Goal: Transaction & Acquisition: Obtain resource

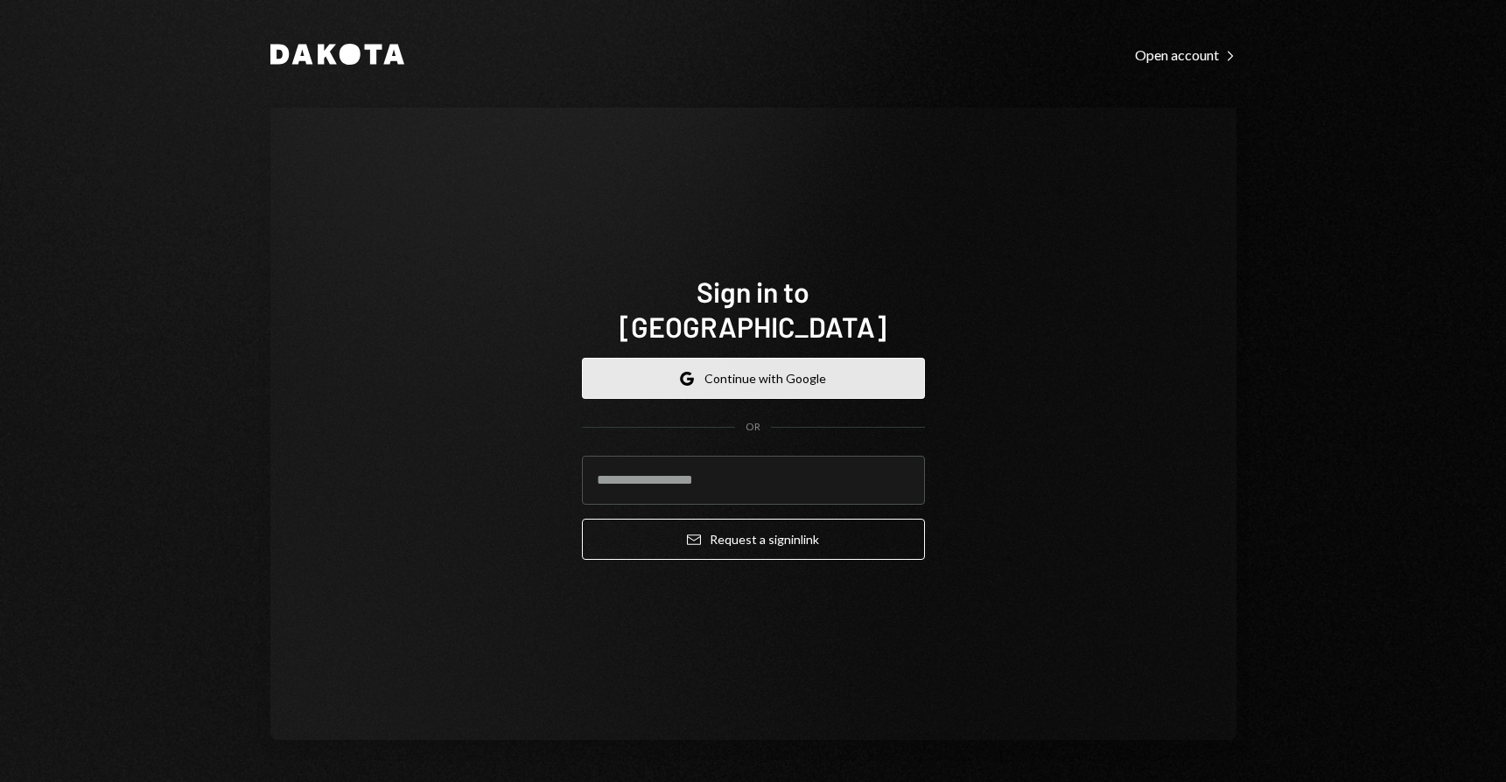
click at [761, 358] on button "Google Continue with Google" at bounding box center [753, 378] width 343 height 41
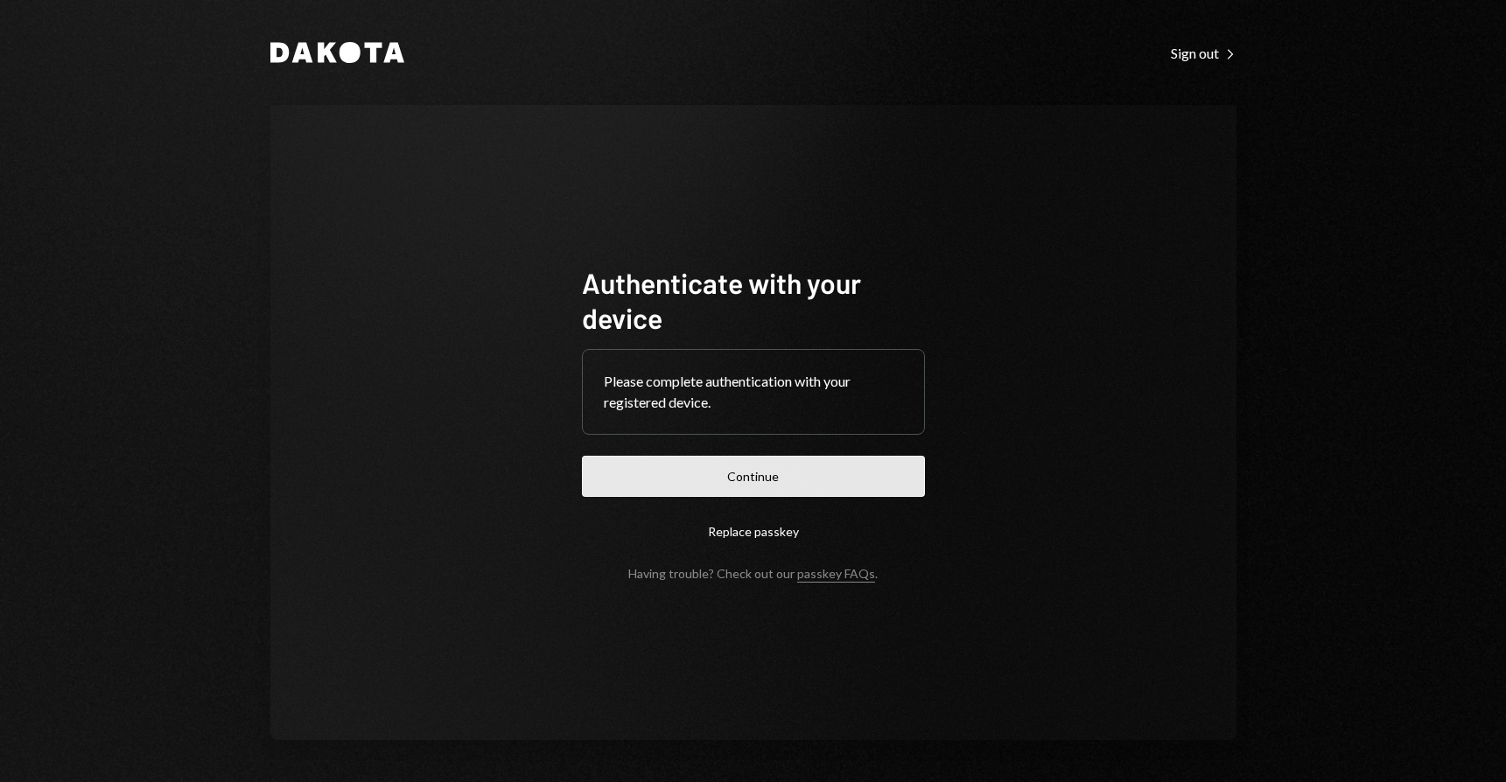
click at [761, 483] on button "Continue" at bounding box center [753, 476] width 343 height 41
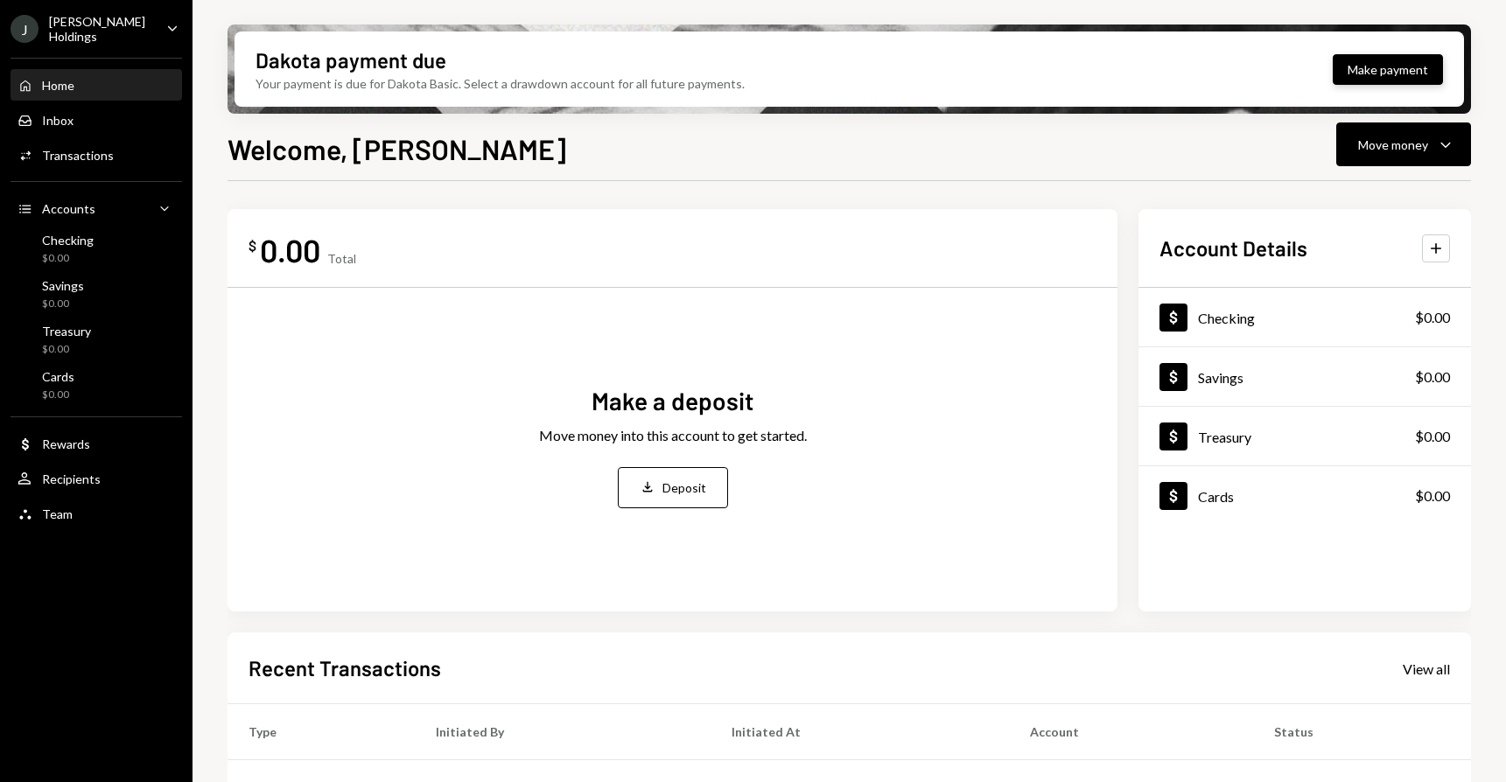
click at [1387, 63] on button "Make payment" at bounding box center [1388, 69] width 110 height 31
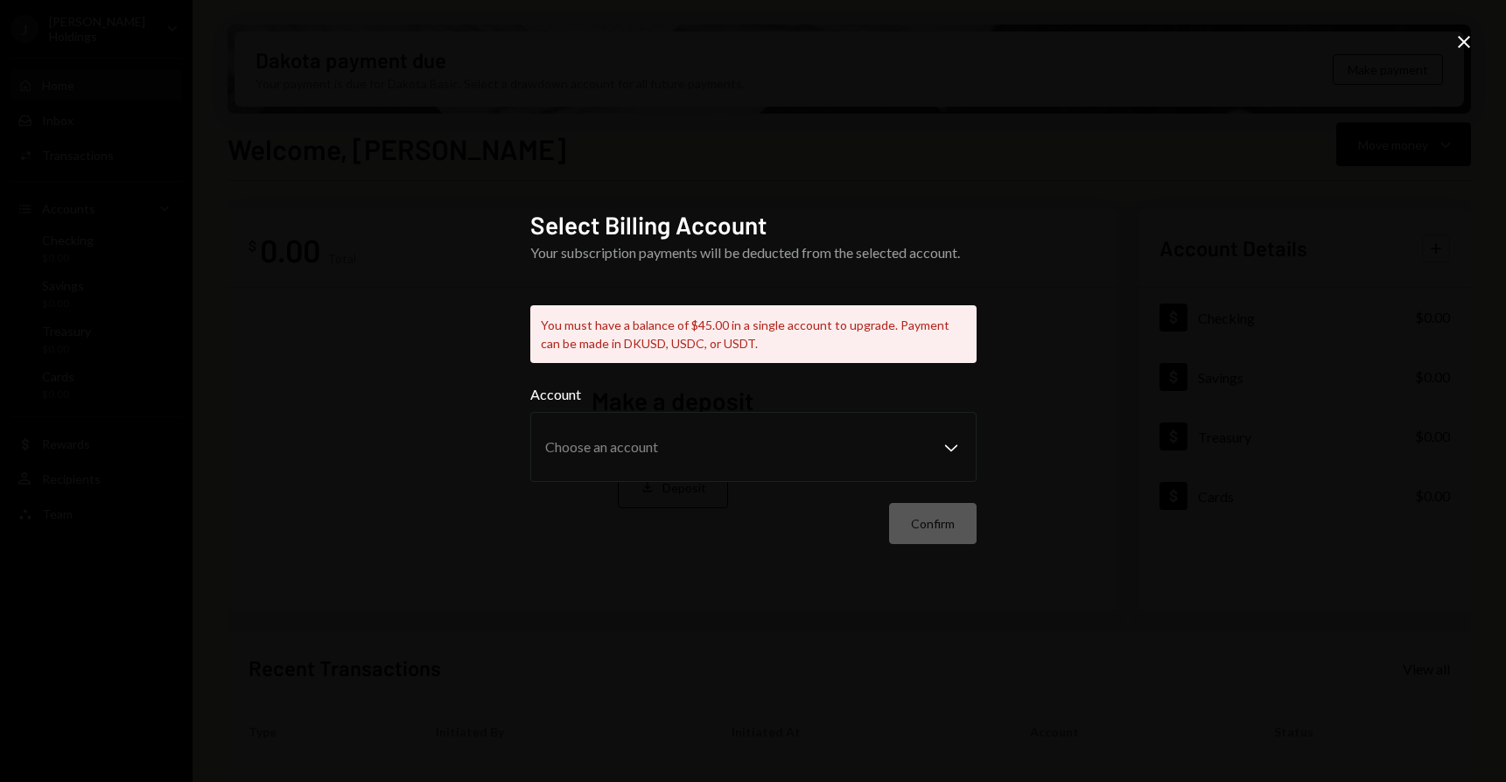
click at [1464, 39] on icon "Close" at bounding box center [1464, 42] width 21 height 21
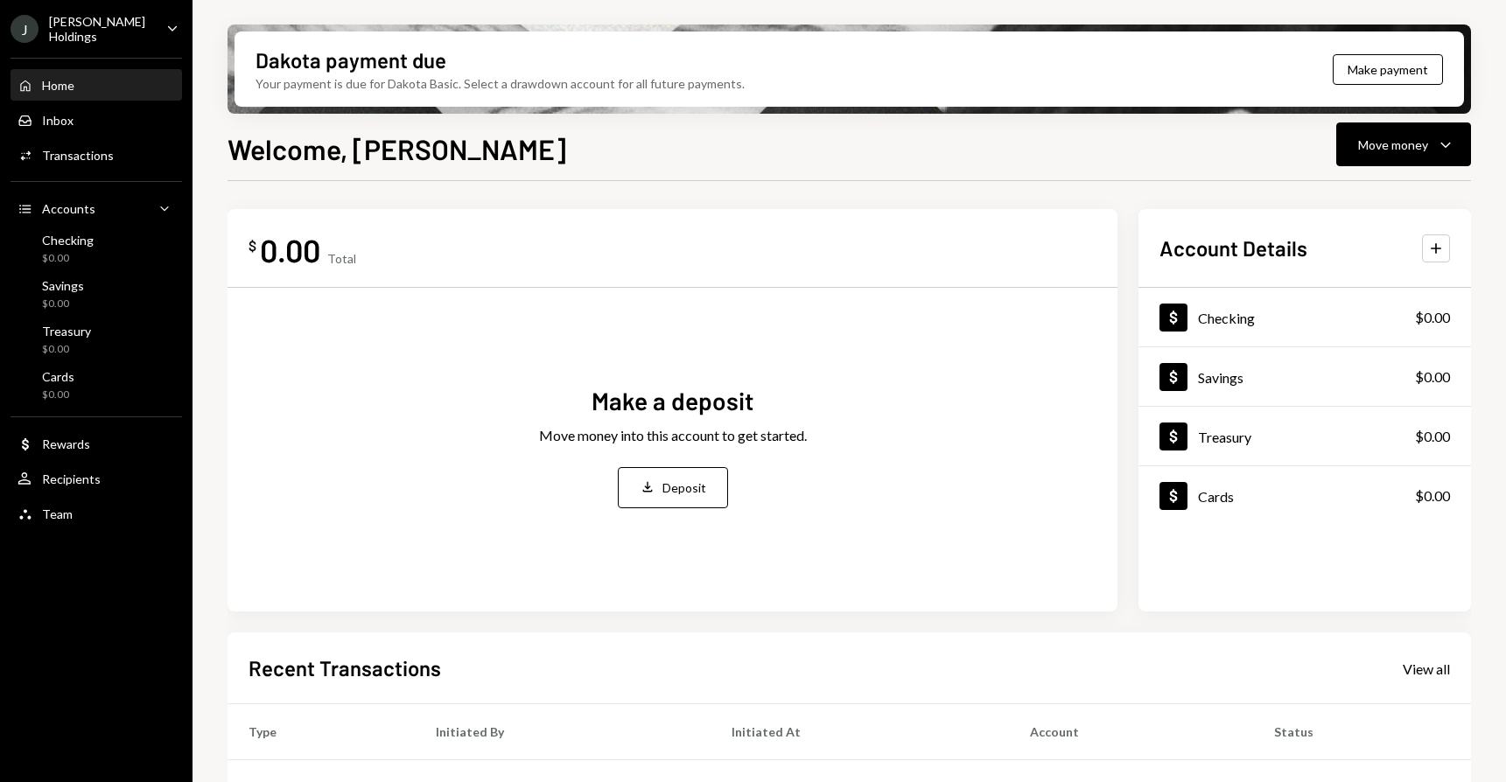
click at [172, 34] on icon "Caret Down" at bounding box center [172, 27] width 19 height 19
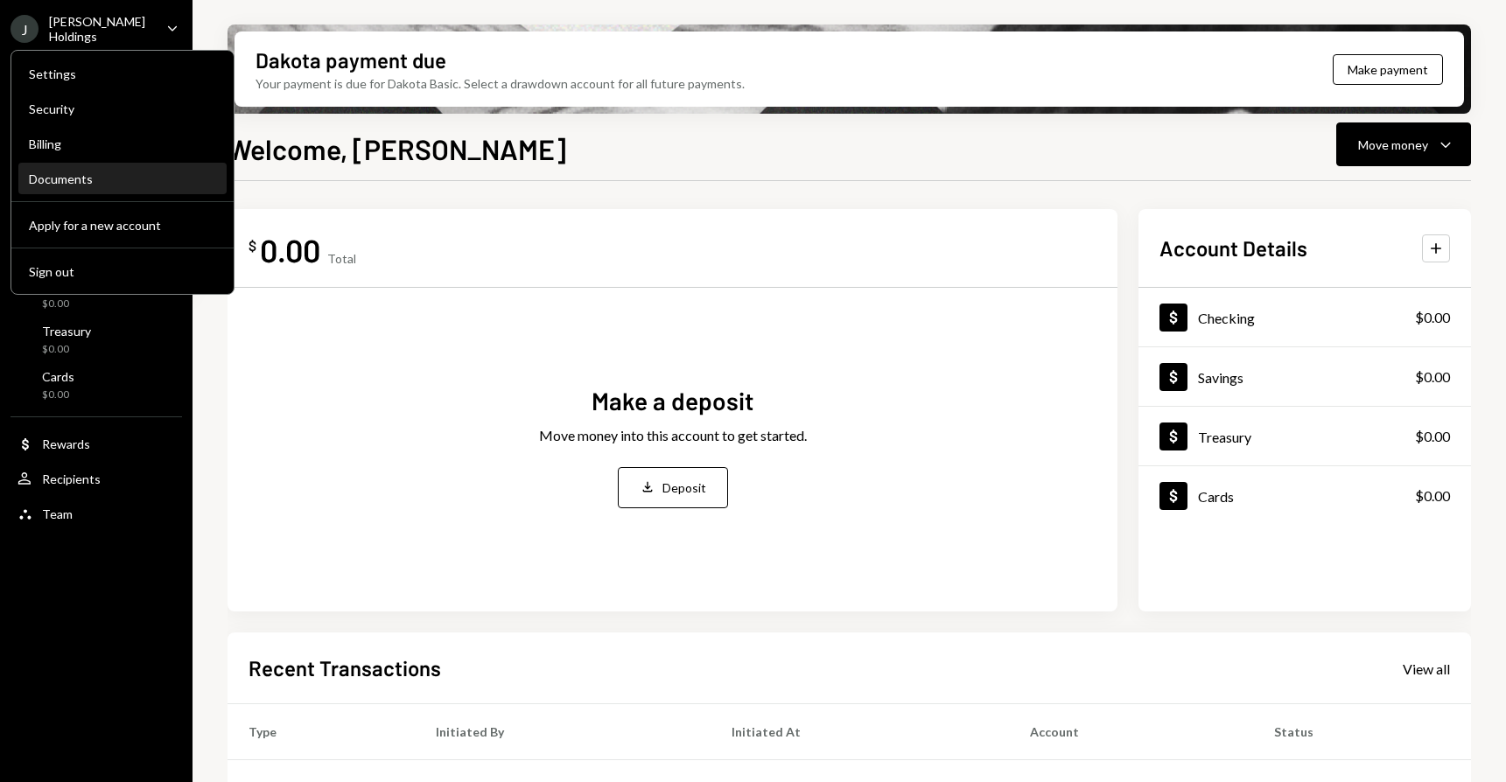
click at [78, 181] on div "Documents" at bounding box center [122, 179] width 187 height 15
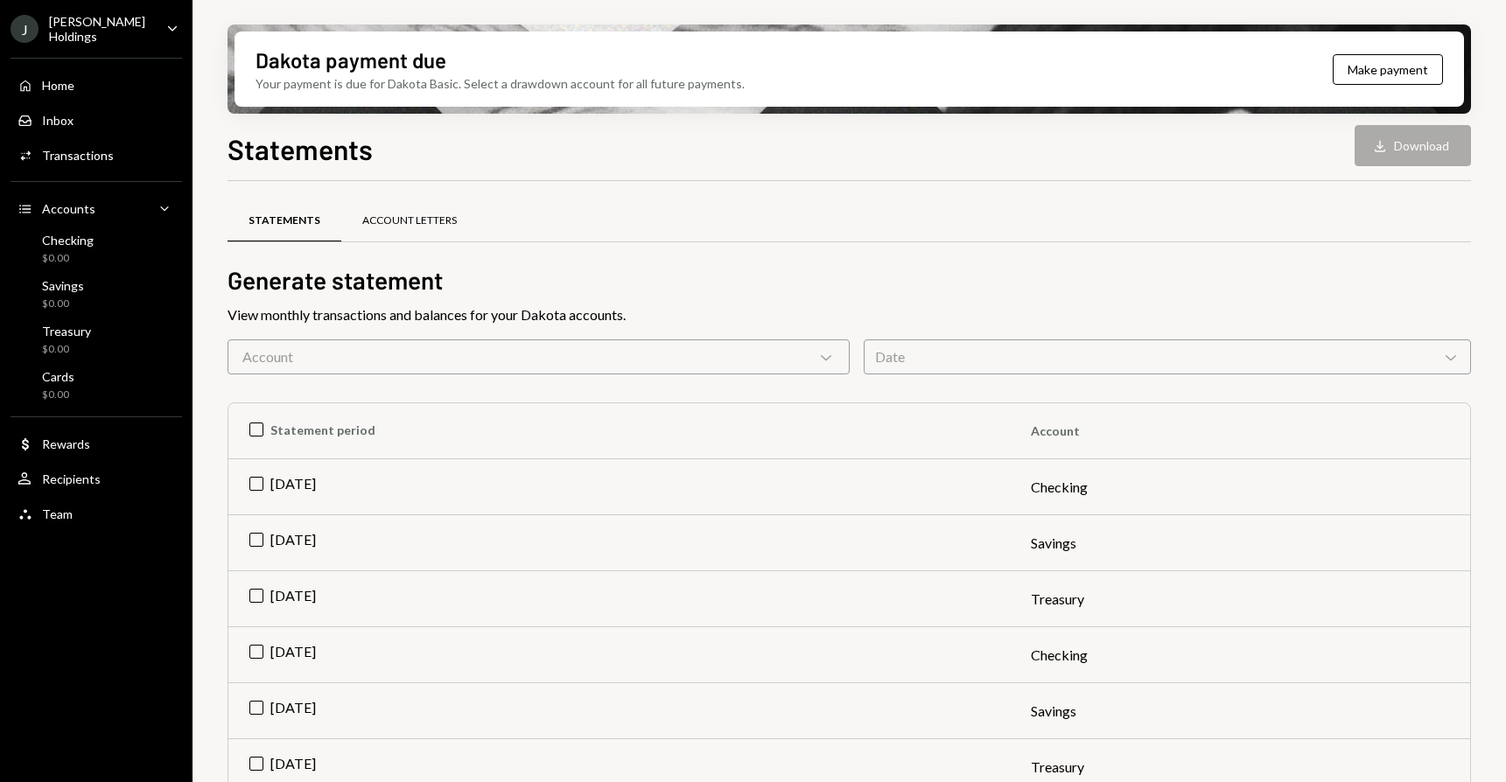
click at [396, 221] on div "Account Letters" at bounding box center [409, 221] width 95 height 15
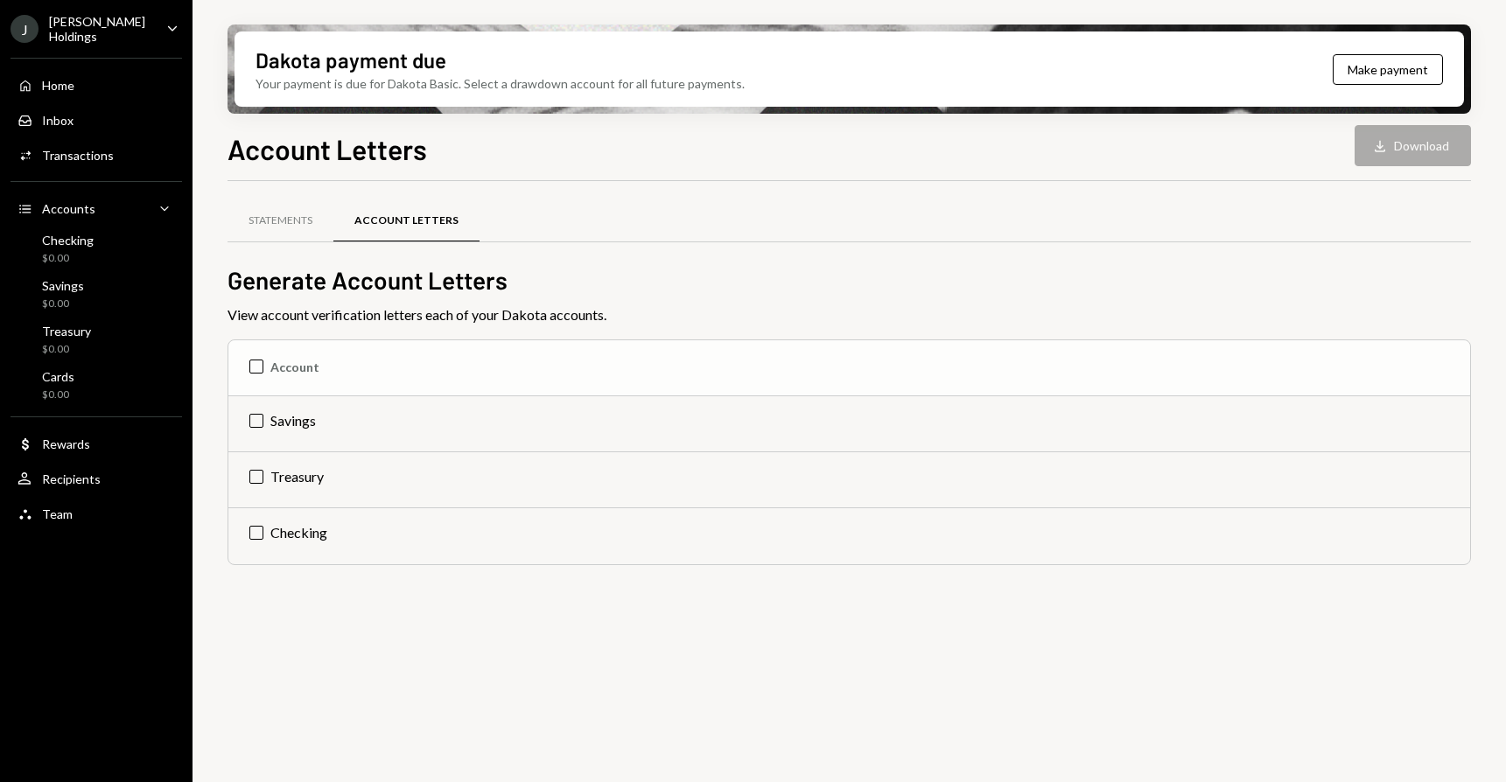
click at [269, 361] on th "Account" at bounding box center [849, 368] width 1242 height 56
click at [1400, 137] on button "Download Download (3)" at bounding box center [1404, 145] width 133 height 41
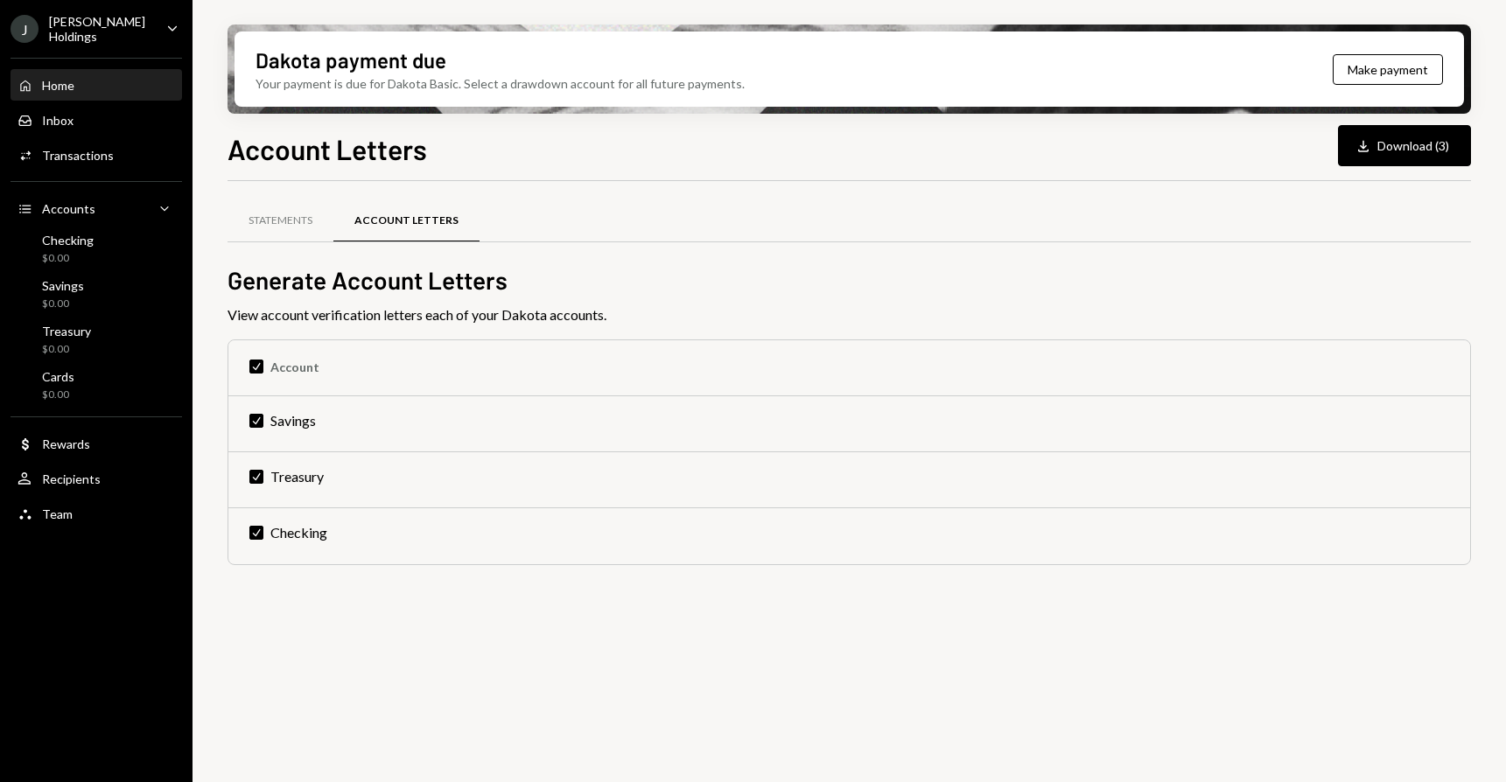
click at [67, 86] on div "Home" at bounding box center [58, 85] width 32 height 15
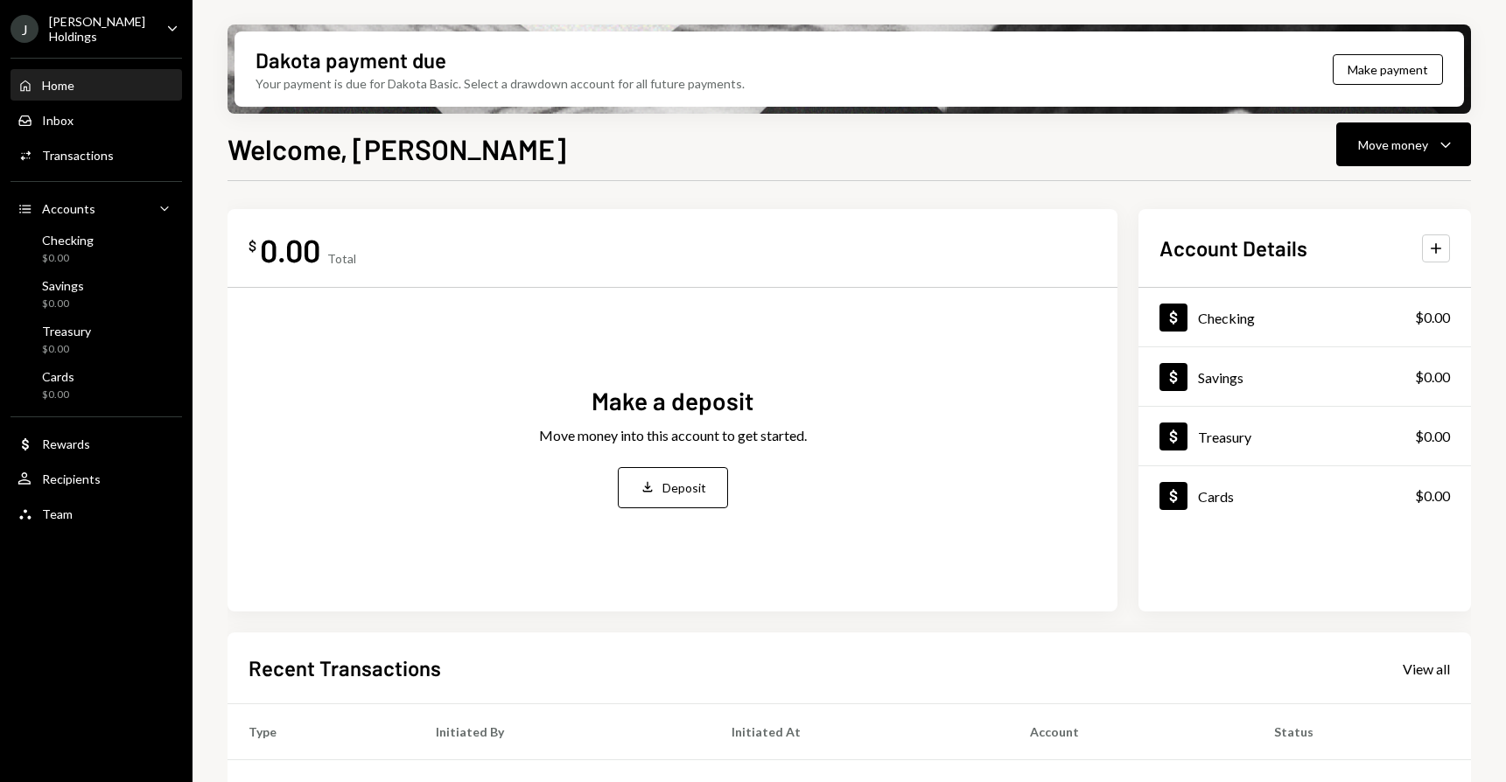
click at [152, 20] on div "J [PERSON_NAME] Holdings Caret Down" at bounding box center [96, 29] width 193 height 30
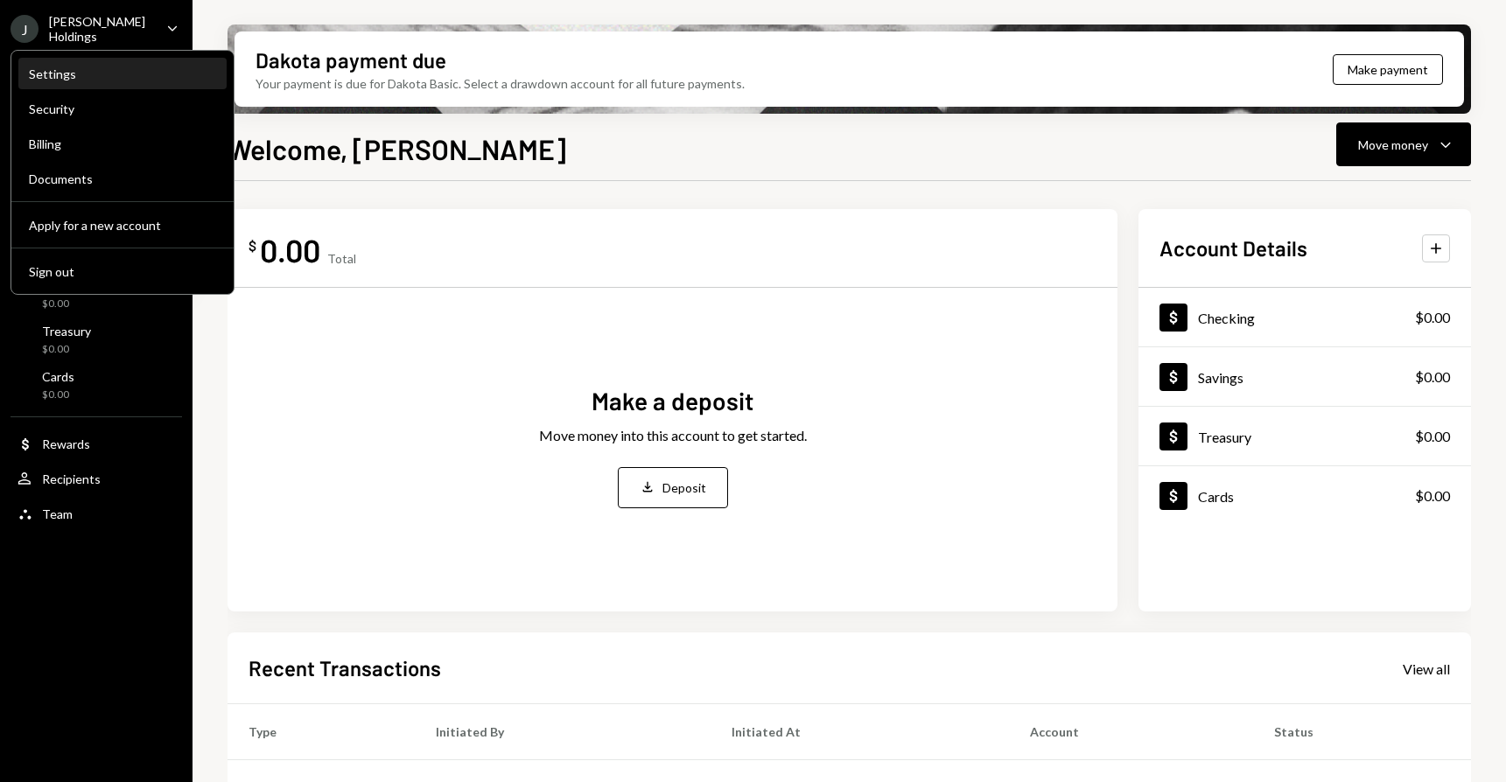
click at [59, 70] on div "Settings" at bounding box center [122, 74] width 187 height 15
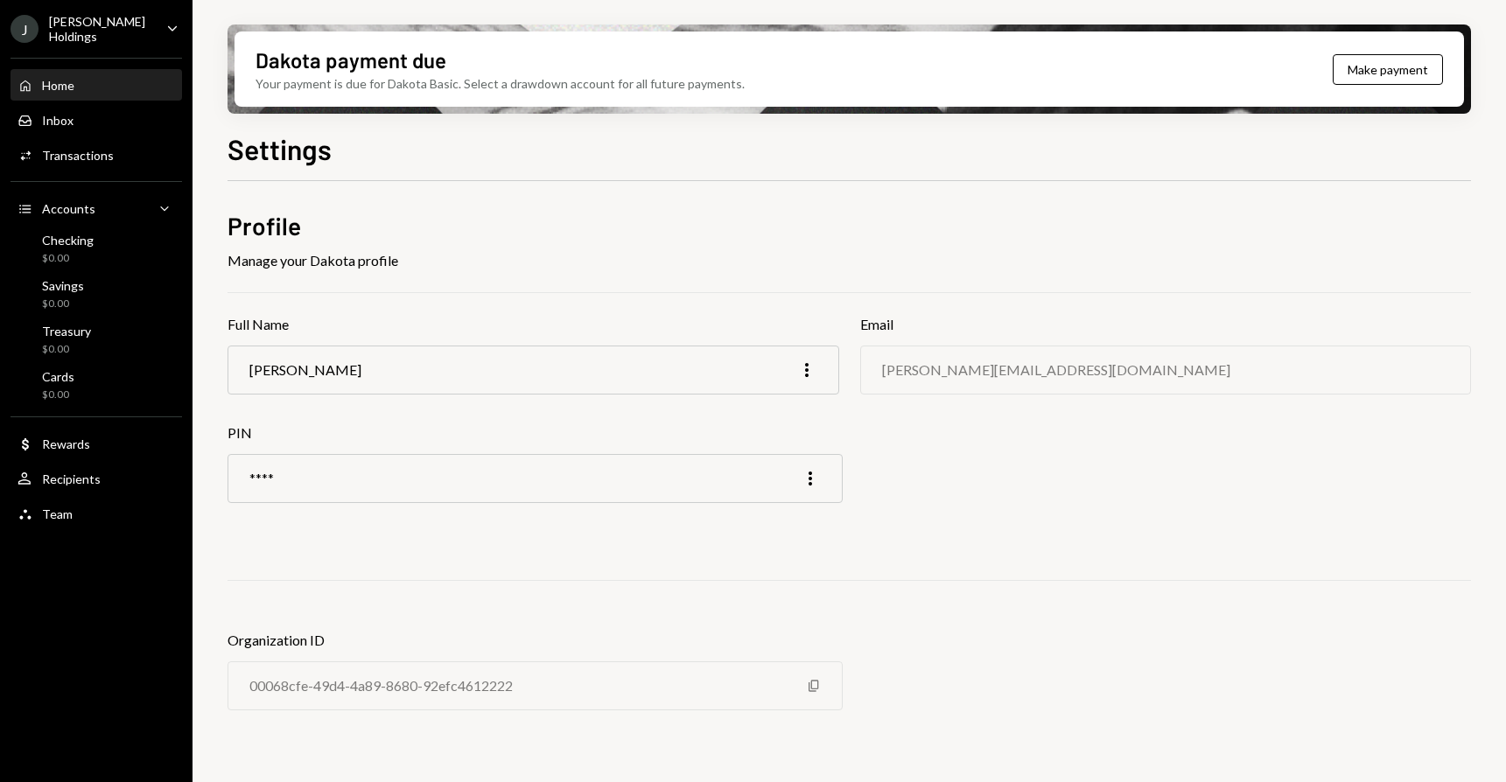
click at [91, 78] on div "Home Home" at bounding box center [97, 86] width 158 height 16
